Goal: Information Seeking & Learning: Check status

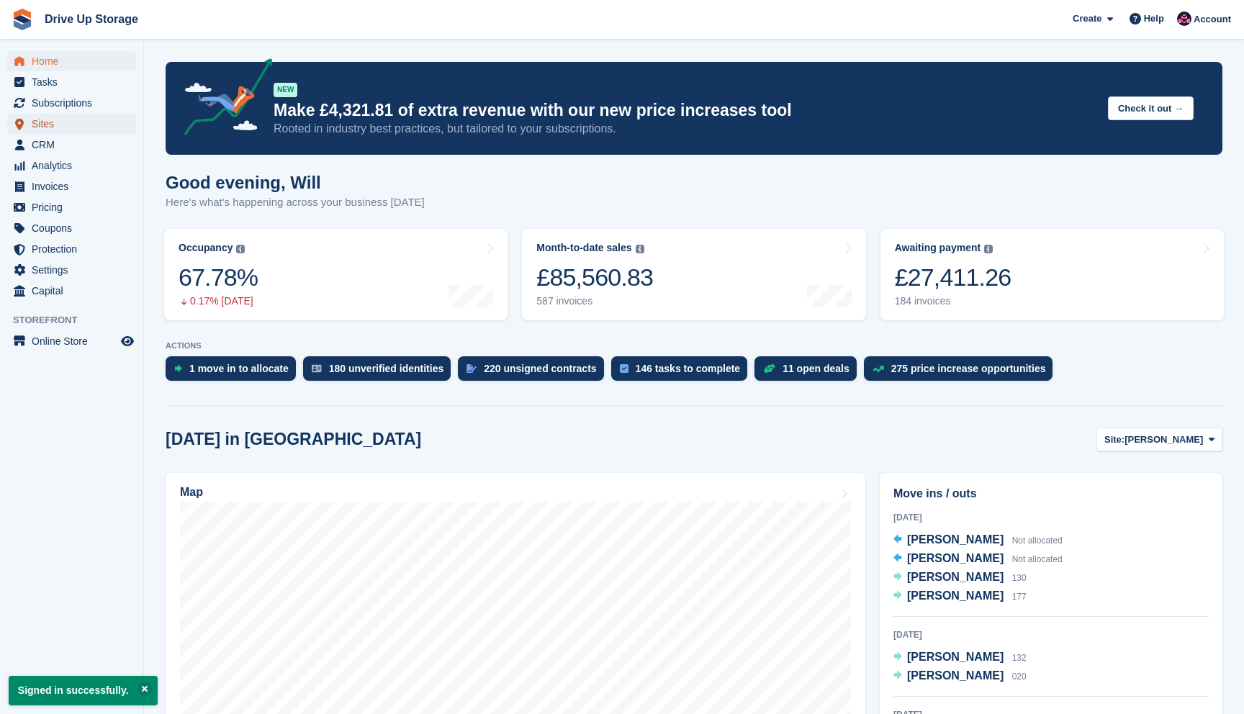
click at [51, 117] on span "Sites" at bounding box center [75, 124] width 86 height 20
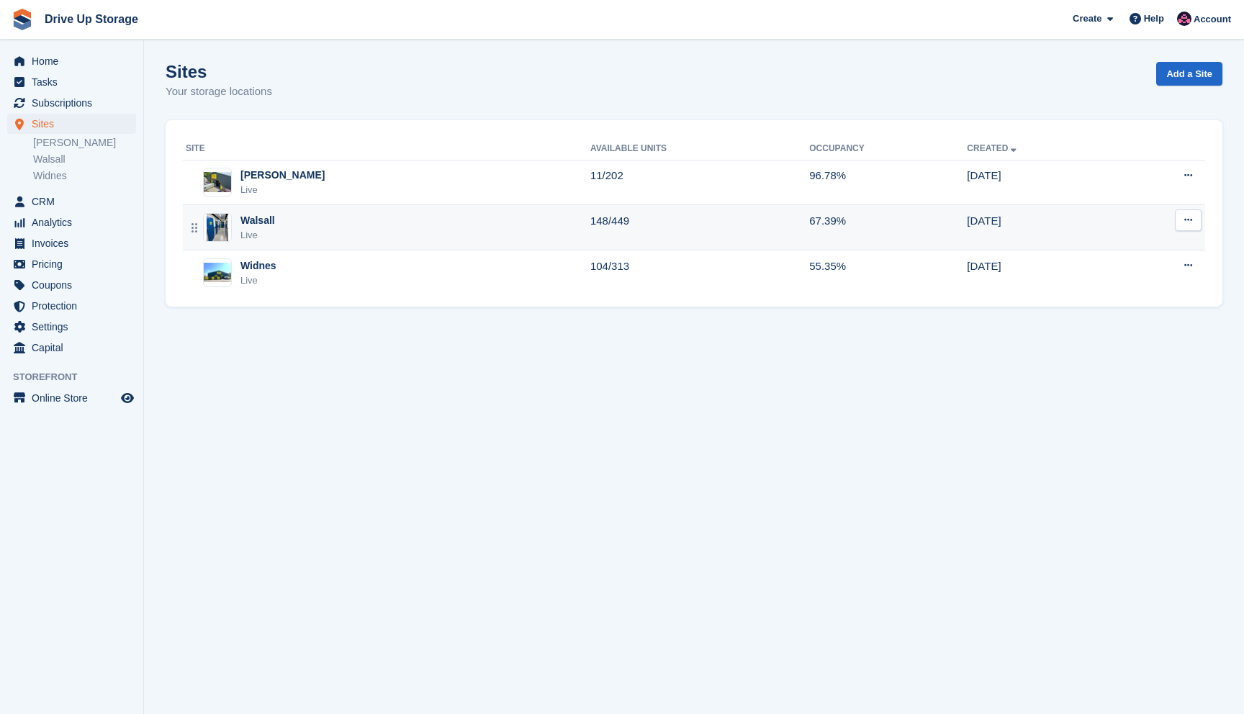
click at [655, 239] on td "148/449" at bounding box center [699, 227] width 219 height 45
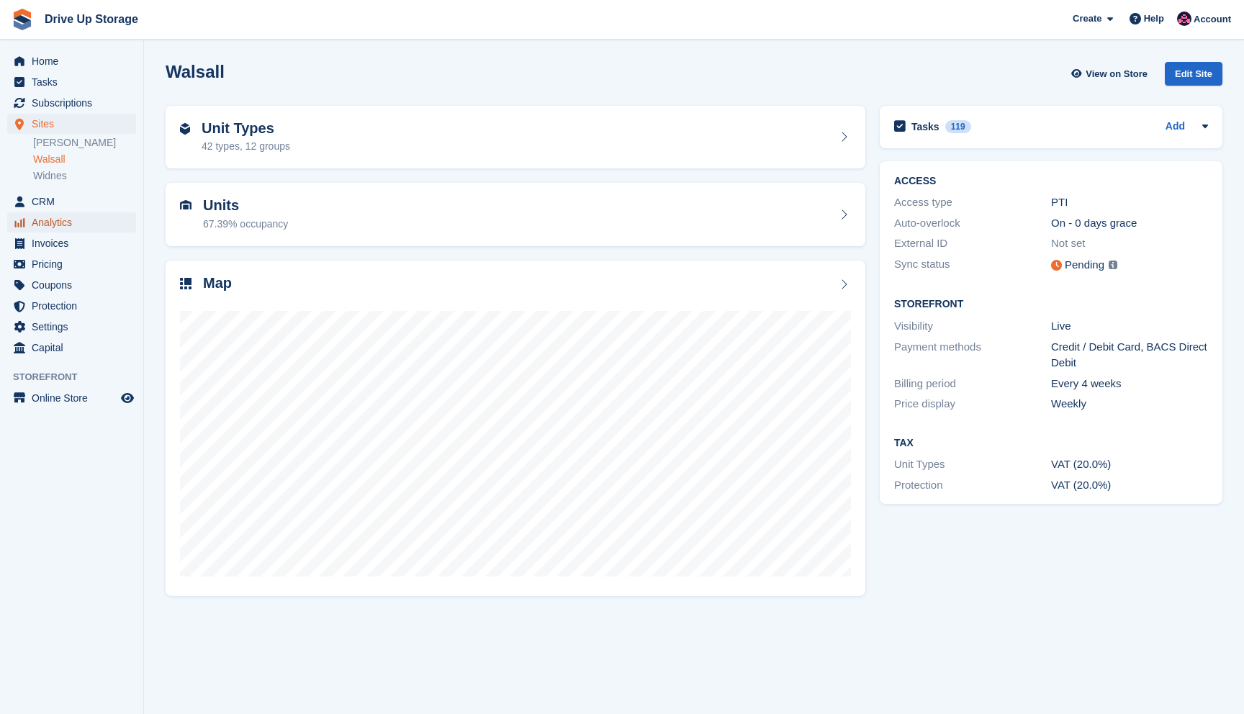
click at [74, 230] on span "Analytics" at bounding box center [75, 222] width 86 height 20
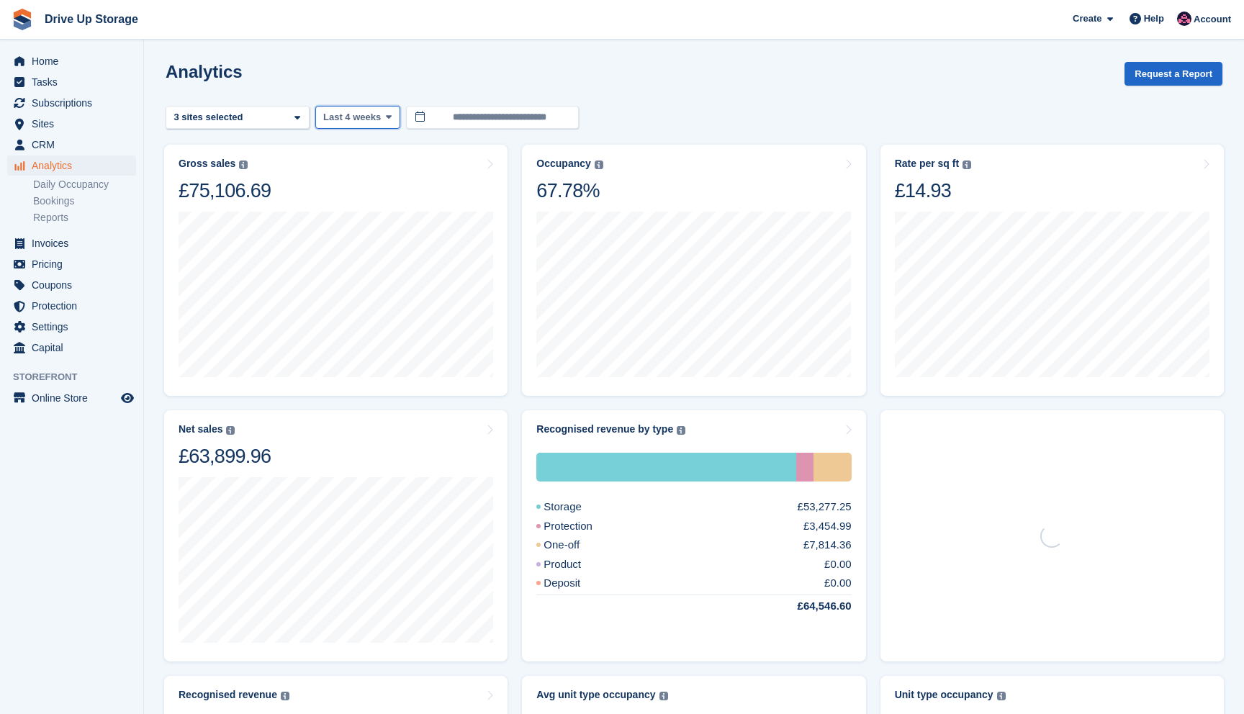
click at [369, 118] on span "Last 4 weeks" at bounding box center [352, 117] width 58 height 14
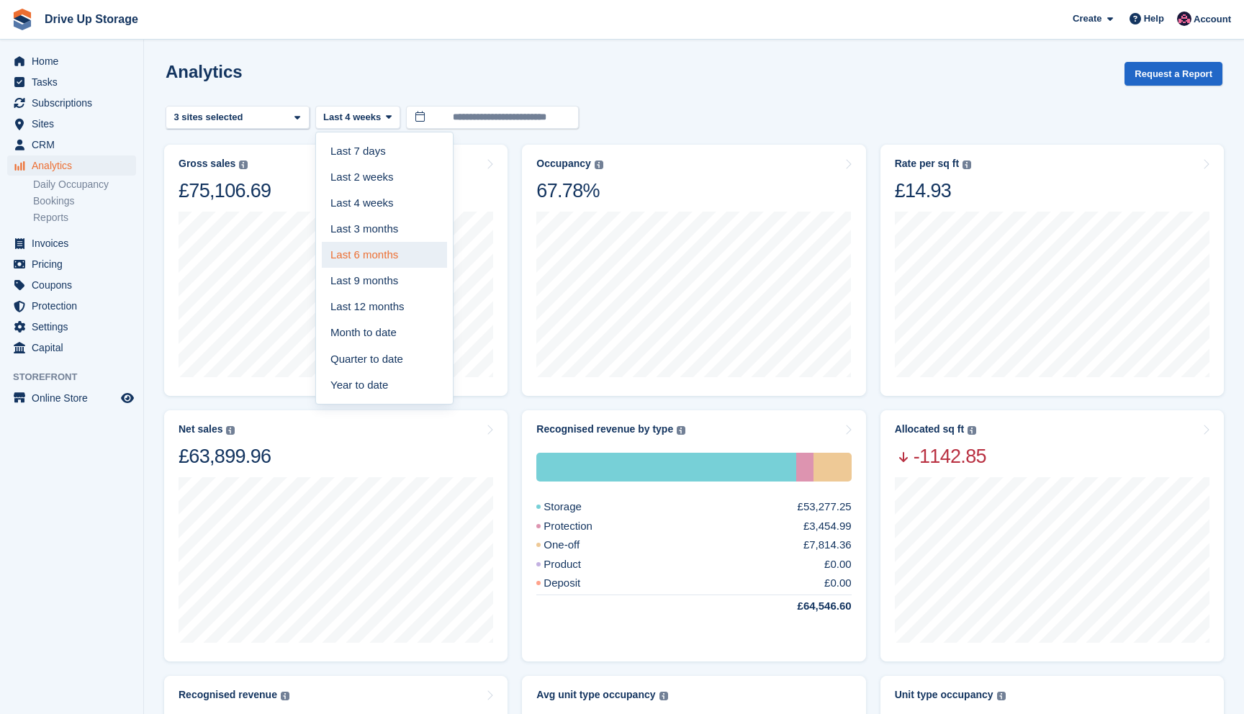
click at [382, 260] on link "Last 6 months" at bounding box center [384, 255] width 125 height 26
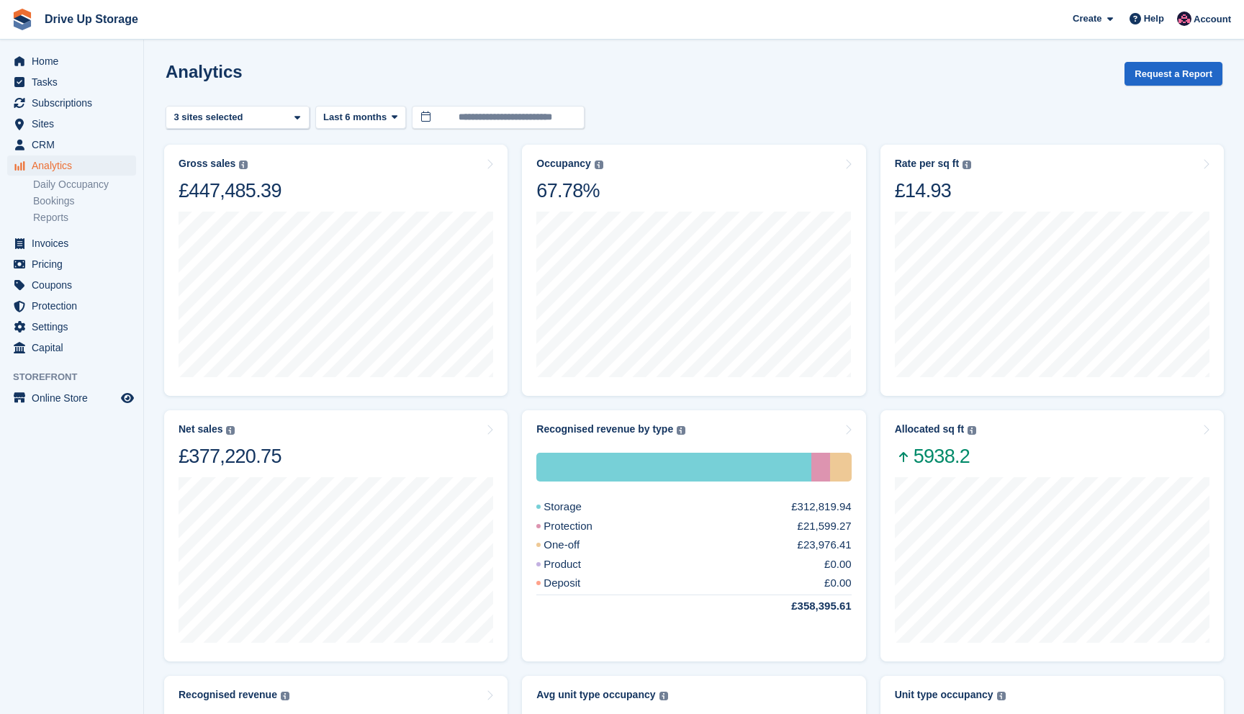
click at [387, 129] on turbo-frame "**********" at bounding box center [694, 602] width 1057 height 1081
click at [385, 124] on span "Last 6 months" at bounding box center [354, 117] width 63 height 14
click at [370, 281] on link "Last 9 months" at bounding box center [384, 281] width 125 height 26
click at [222, 106] on div "Stroud 2 sites selected 3 sites selected" at bounding box center [238, 118] width 144 height 24
click at [209, 190] on div "[PERSON_NAME]" at bounding box center [237, 185] width 131 height 24
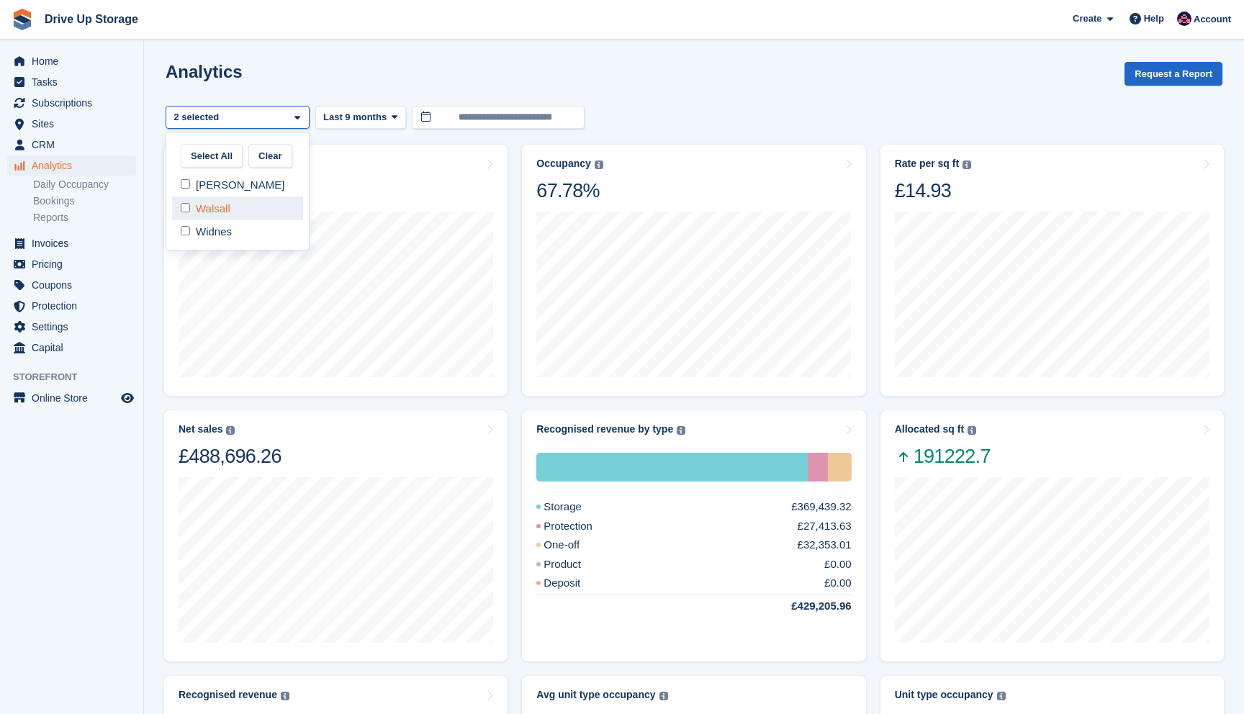
click at [222, 212] on div "Walsall" at bounding box center [237, 208] width 131 height 24
select select "****"
click at [343, 65] on div "Analytics Request a Report" at bounding box center [694, 82] width 1057 height 41
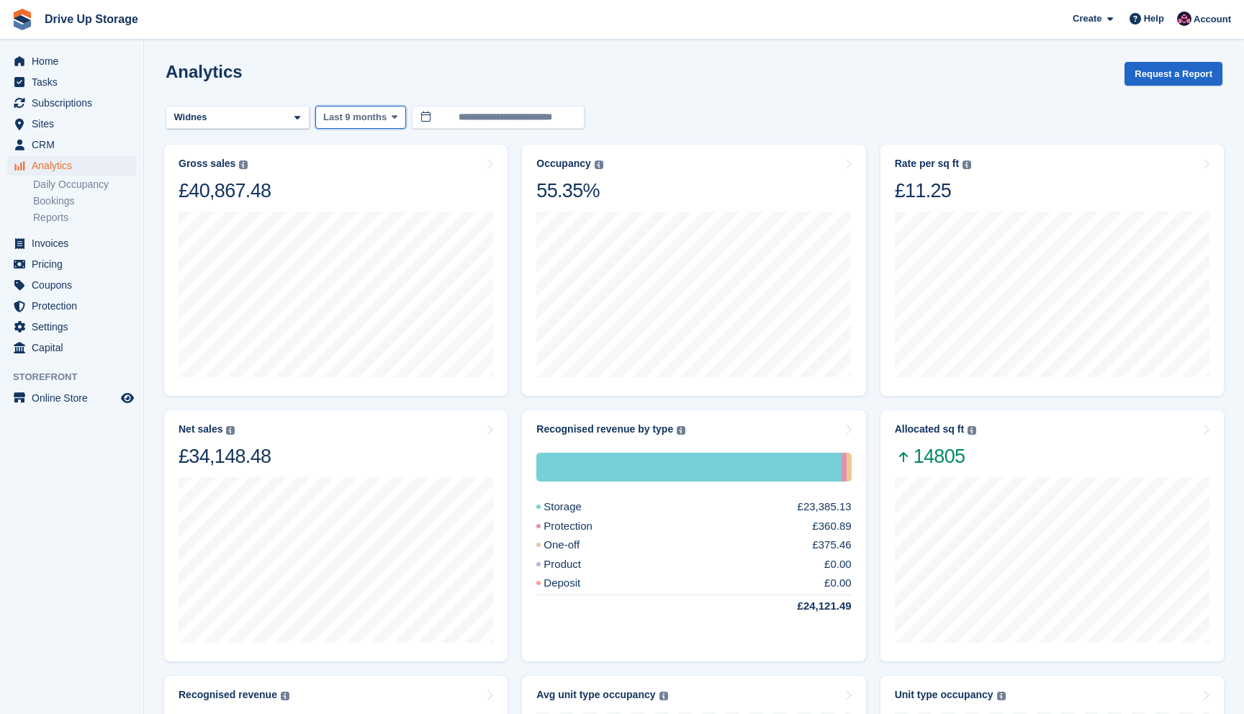
click at [353, 114] on span "Last 9 months" at bounding box center [354, 117] width 63 height 14
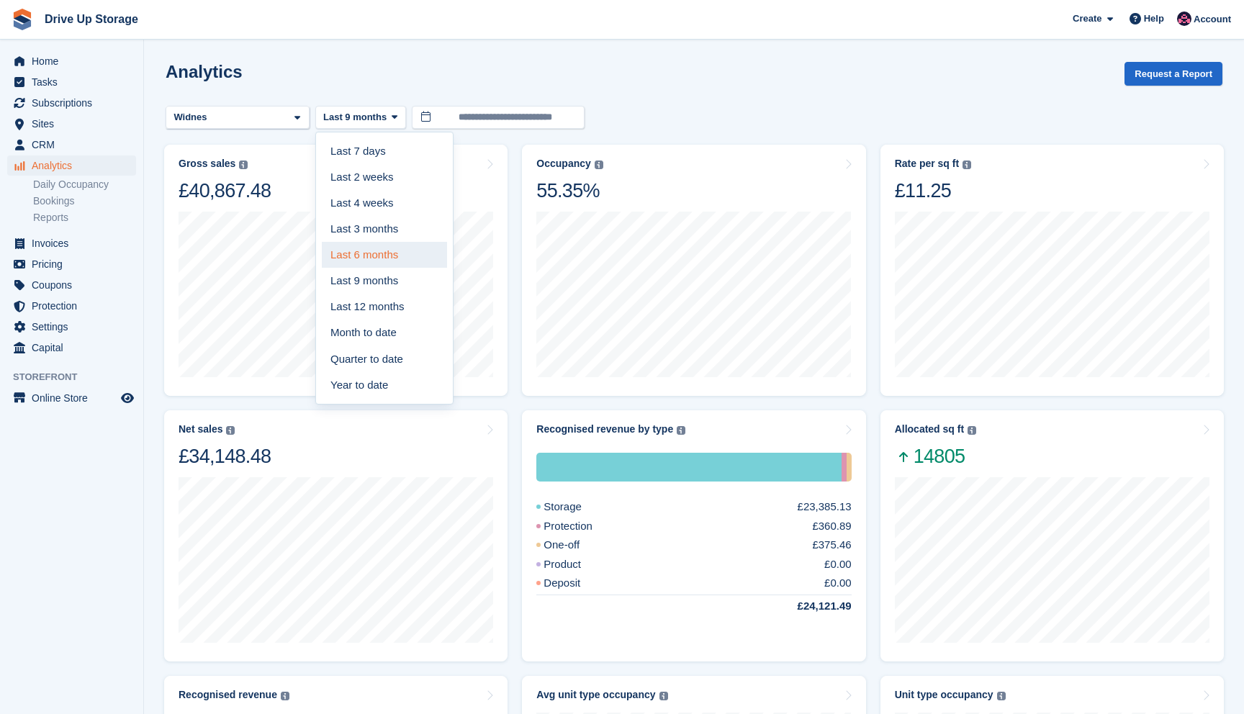
click at [388, 259] on link "Last 6 months" at bounding box center [384, 255] width 125 height 26
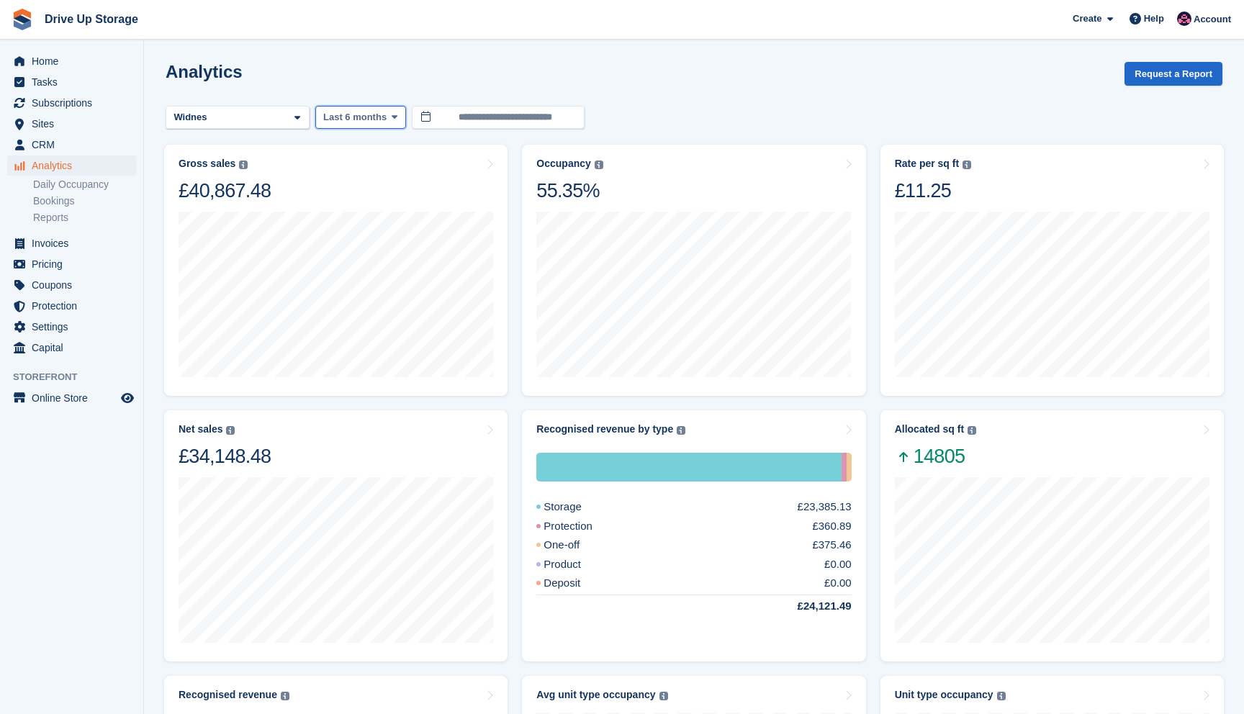
click at [365, 114] on span "Last 6 months" at bounding box center [354, 117] width 63 height 14
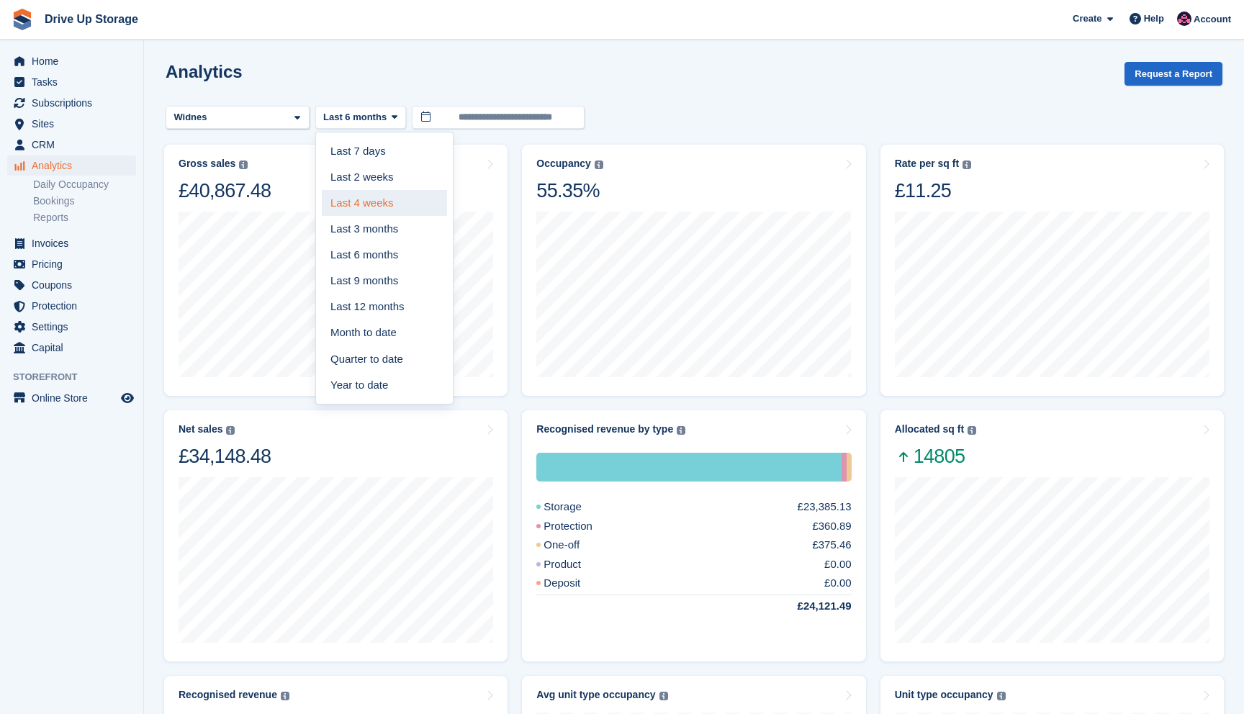
click at [382, 212] on link "Last 4 weeks" at bounding box center [384, 203] width 125 height 26
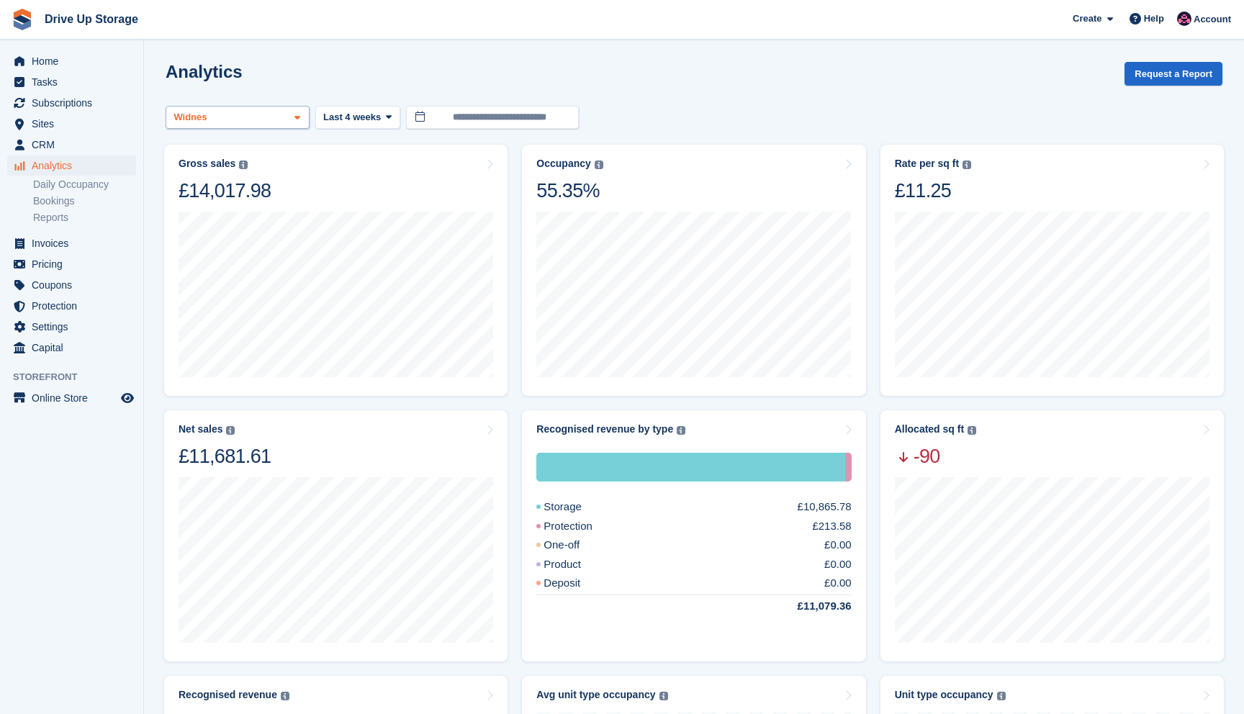
click at [279, 112] on div "Widnes" at bounding box center [238, 118] width 144 height 24
click at [215, 227] on div "Widnes" at bounding box center [237, 232] width 131 height 24
click at [215, 215] on div "Walsall" at bounding box center [237, 208] width 131 height 24
select select "****"
click at [607, 51] on section "**********" at bounding box center [694, 606] width 1100 height 1213
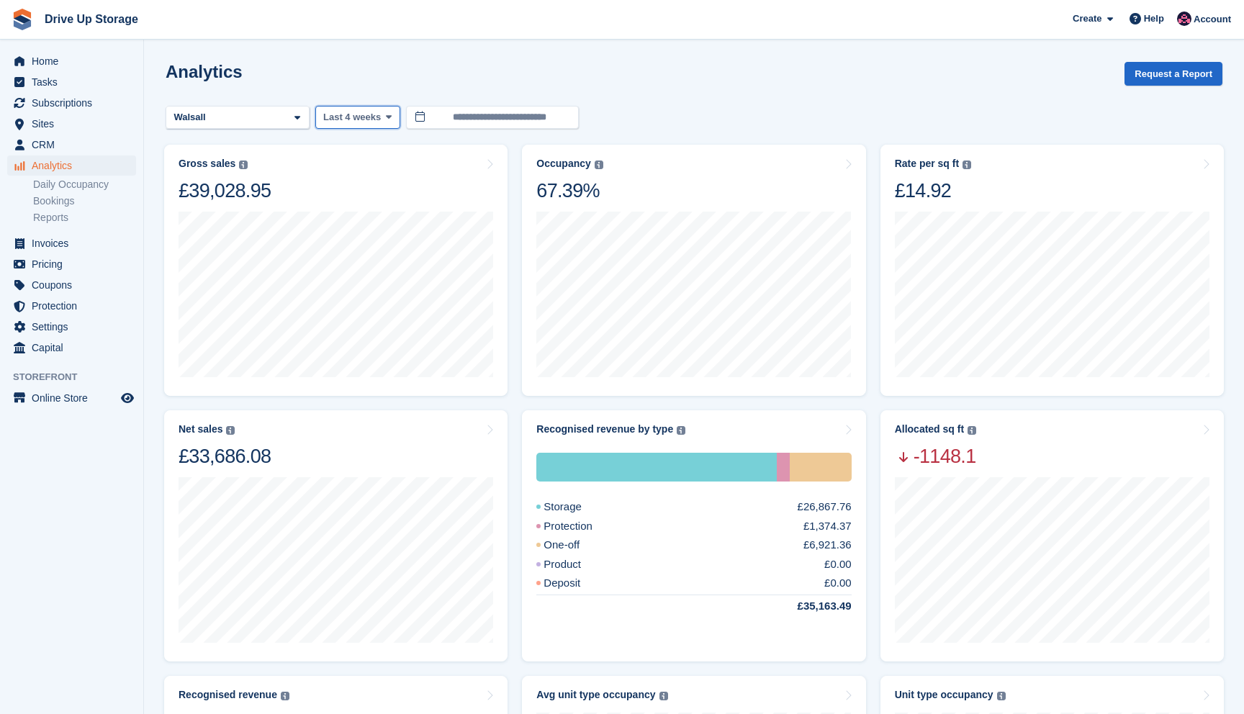
click at [376, 125] on button "Last 4 weeks" at bounding box center [357, 118] width 85 height 24
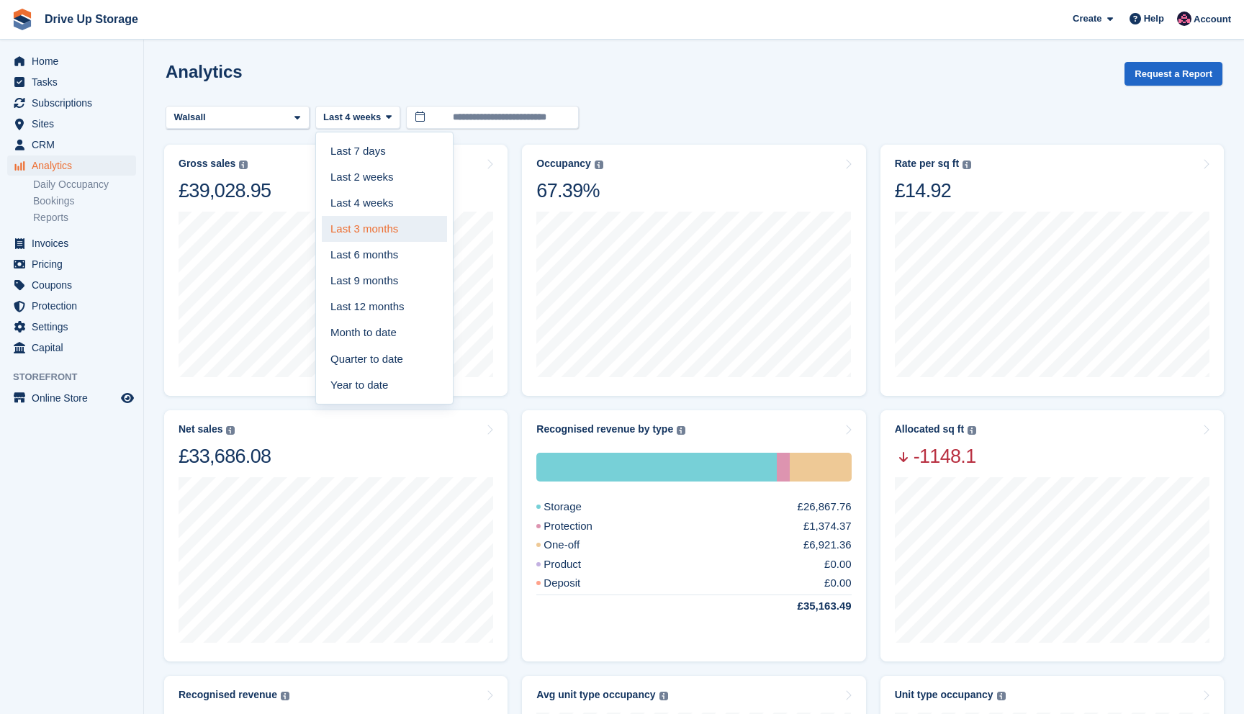
click at [377, 238] on link "Last 3 months" at bounding box center [384, 229] width 125 height 26
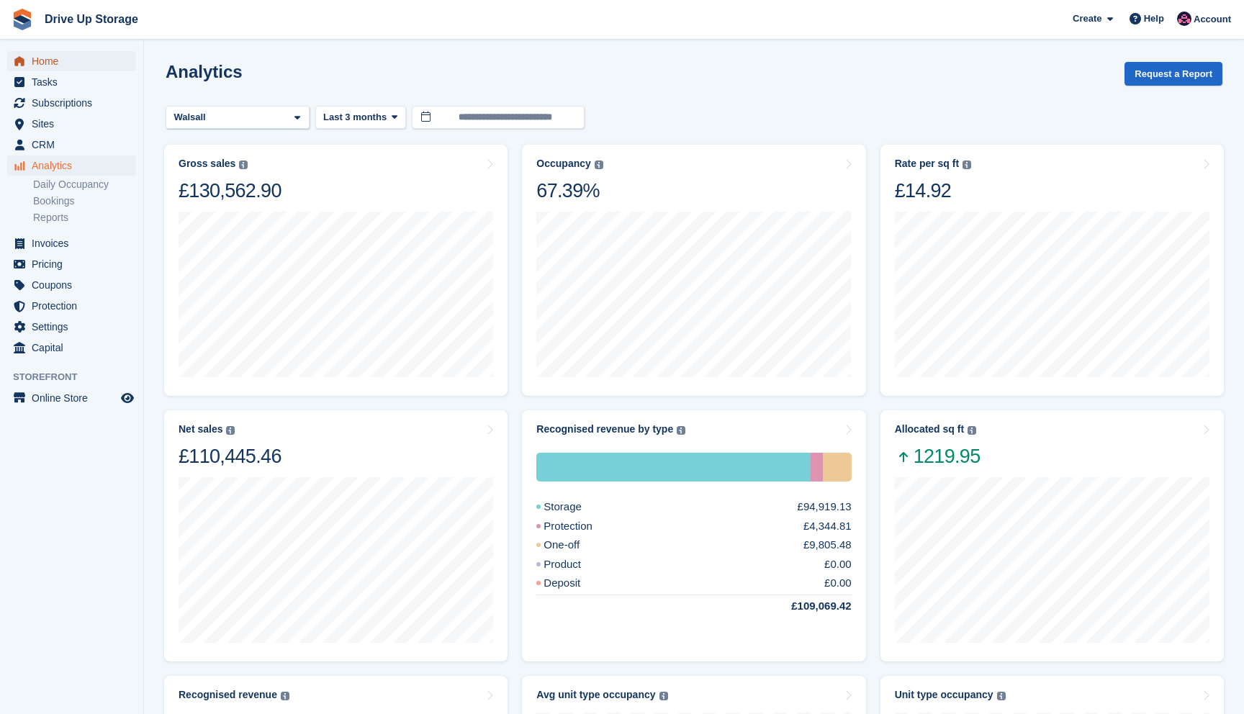
click at [79, 51] on span "Home" at bounding box center [75, 61] width 86 height 20
